Goal: Task Accomplishment & Management: Manage account settings

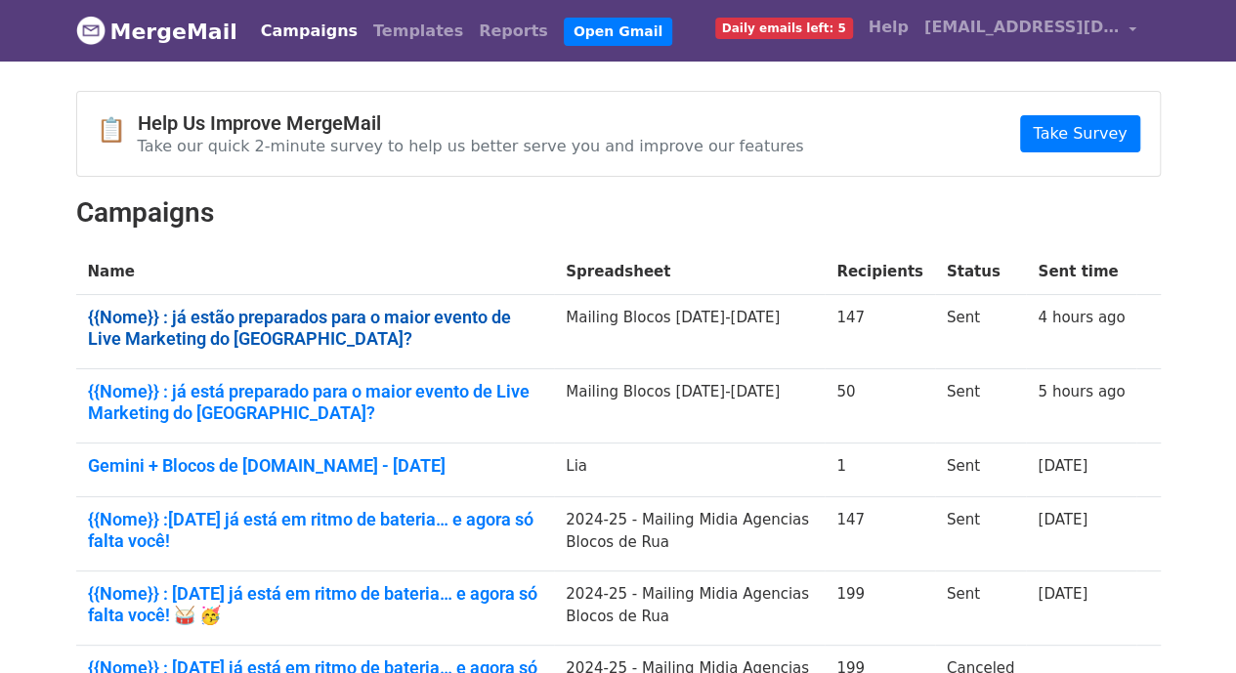
click at [373, 320] on link "{{Nome}} : já estão preparados para o maior evento de Live Marketing do [GEOGRA…" at bounding box center [315, 328] width 455 height 42
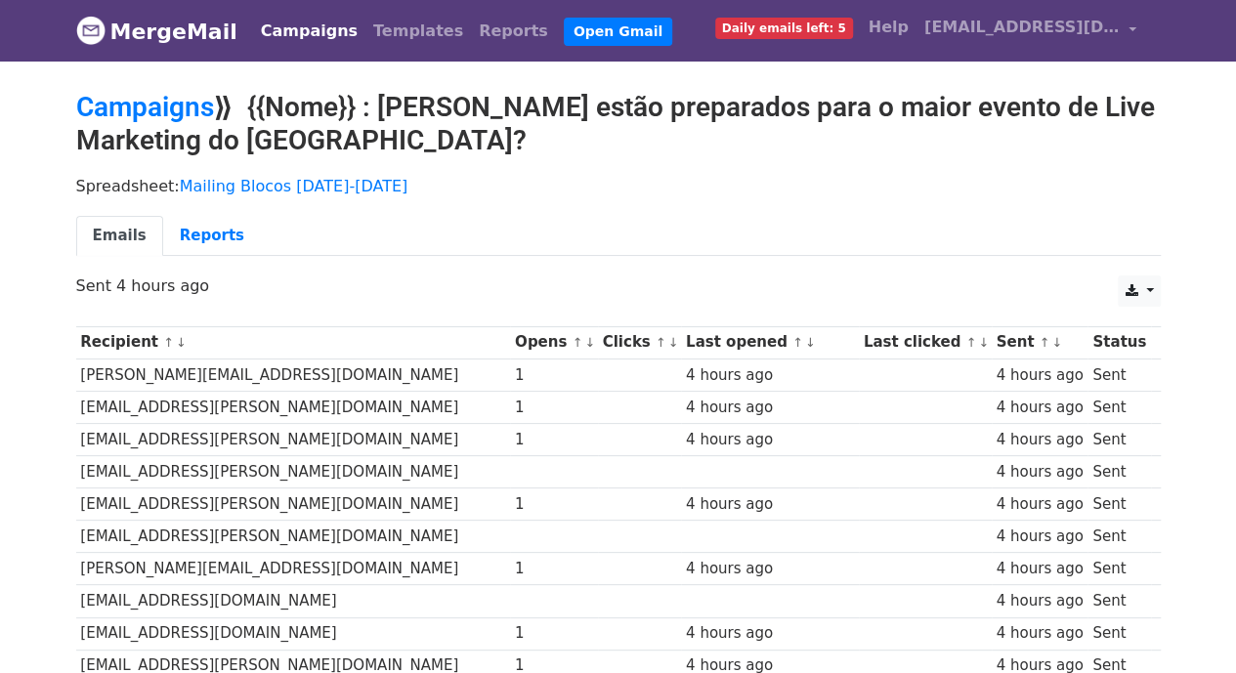
click at [584, 344] on link "↓" at bounding box center [589, 342] width 11 height 15
